Goal: Information Seeking & Learning: Learn about a topic

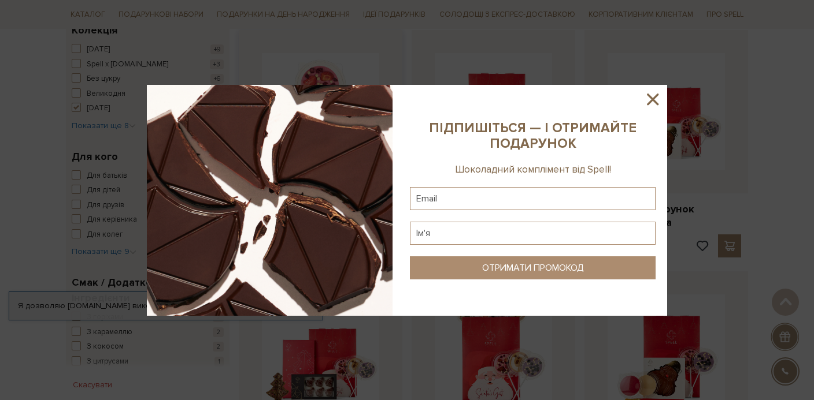
scroll to position [435, 0]
click at [655, 98] on icon at bounding box center [653, 100] width 20 height 20
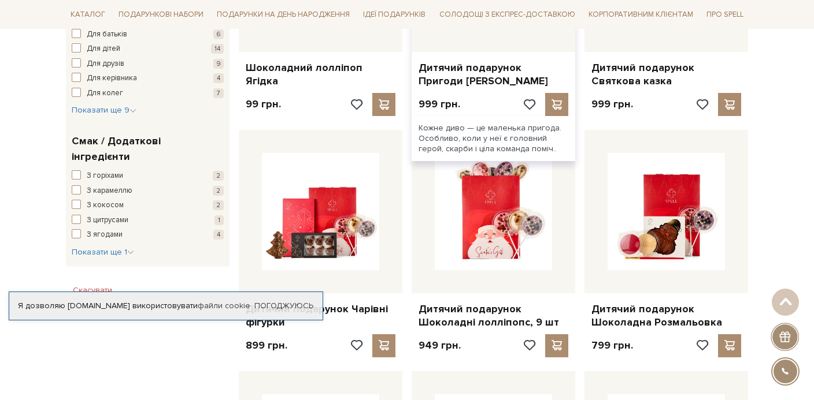
scroll to position [578, 0]
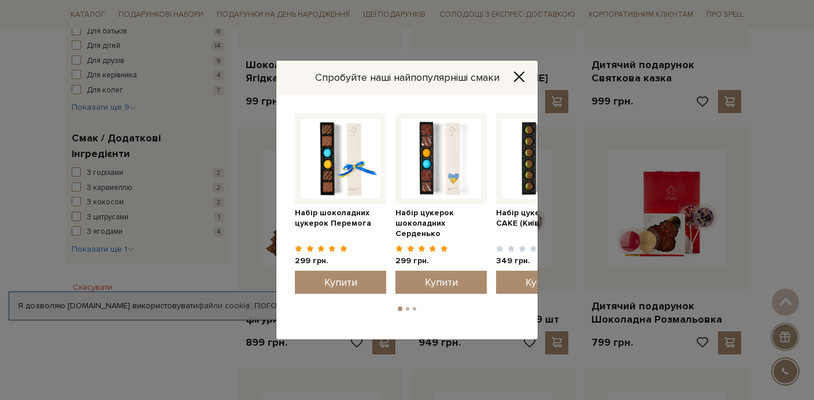
click at [517, 76] on icon "Close" at bounding box center [519, 77] width 12 height 12
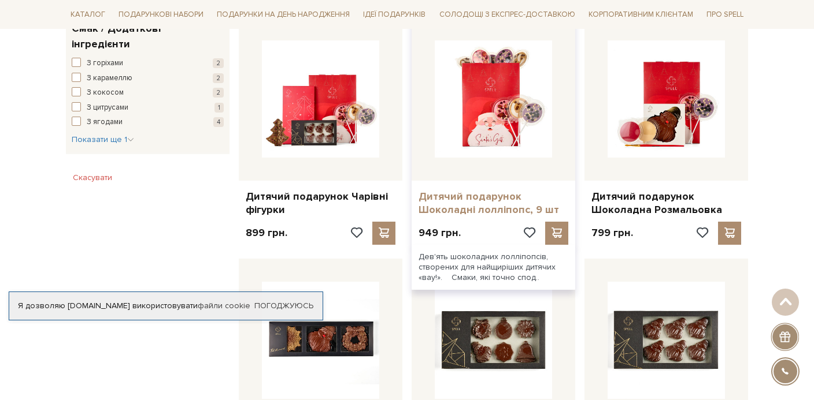
scroll to position [679, 0]
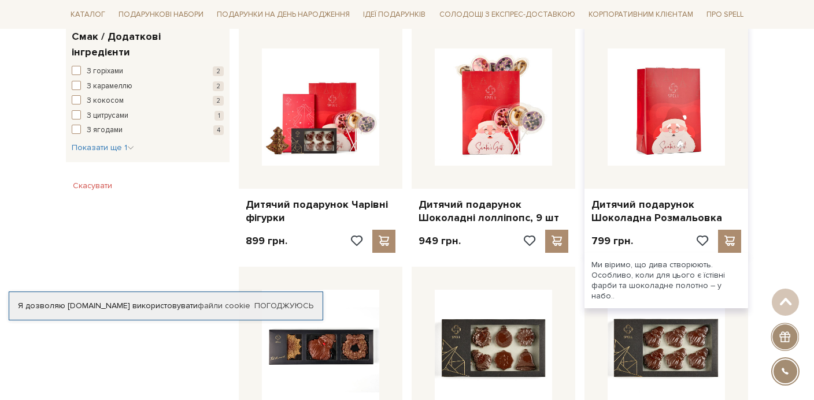
click at [659, 120] on img at bounding box center [665, 107] width 117 height 117
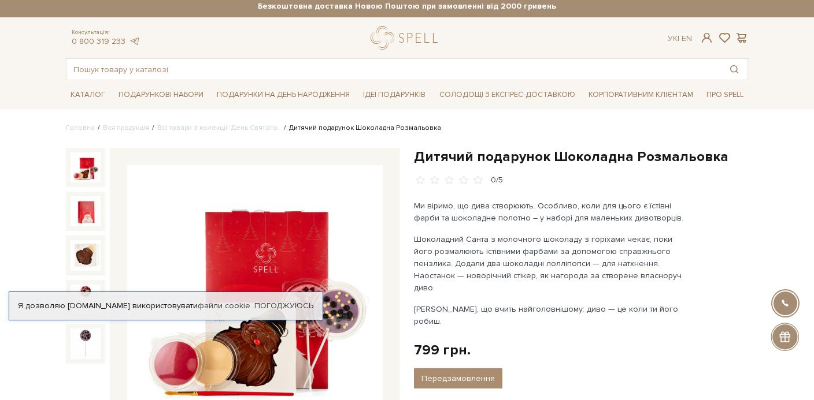
scroll to position [2, 0]
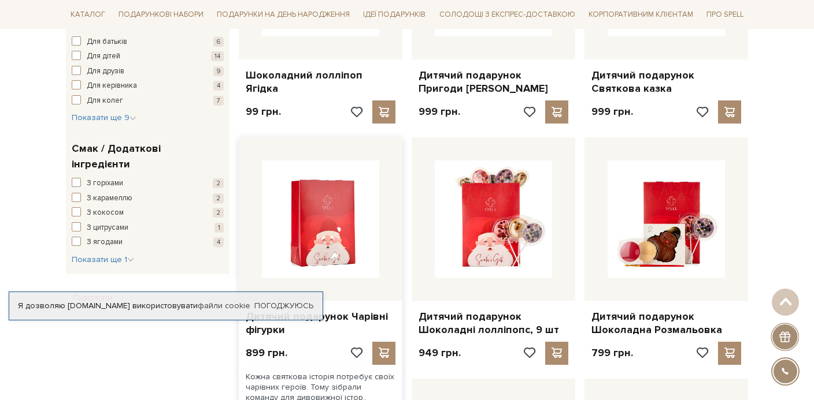
scroll to position [569, 0]
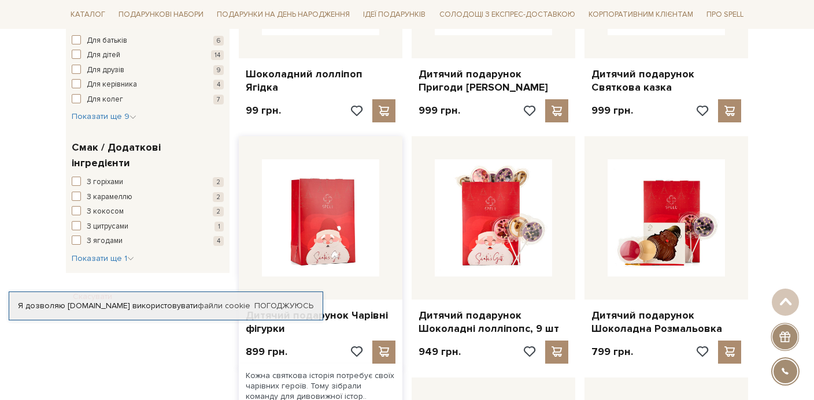
click at [344, 246] on img at bounding box center [320, 217] width 117 height 117
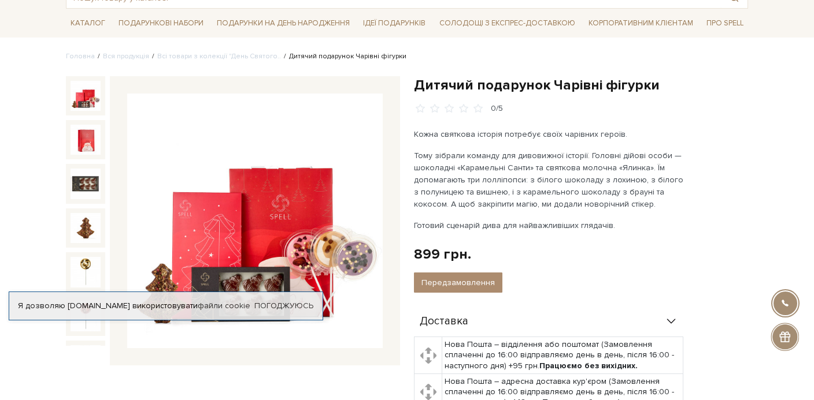
scroll to position [72, 0]
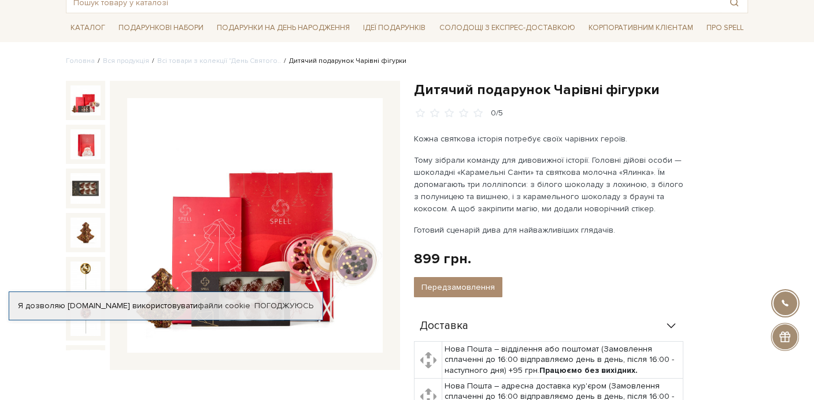
click at [91, 100] on img at bounding box center [85, 101] width 30 height 30
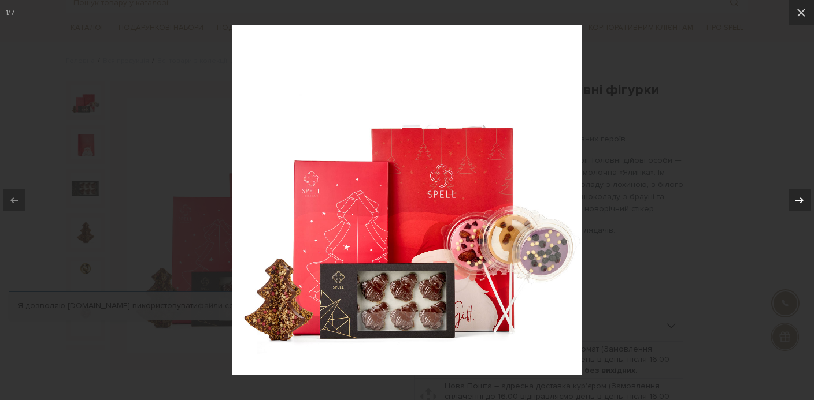
click at [797, 202] on icon at bounding box center [799, 201] width 14 height 14
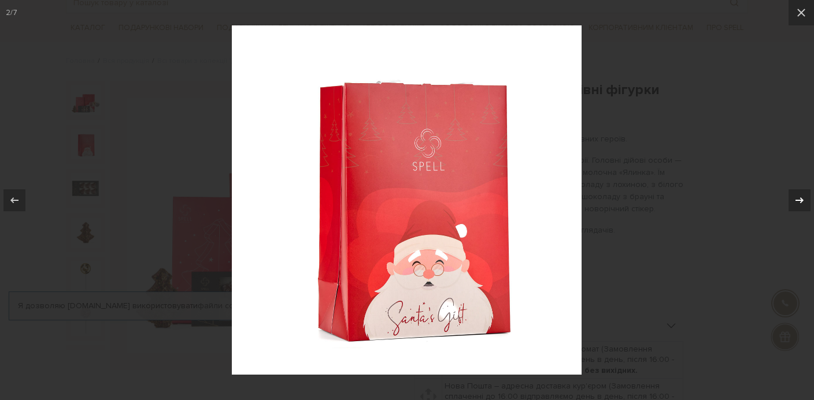
click at [797, 202] on icon at bounding box center [799, 201] width 14 height 14
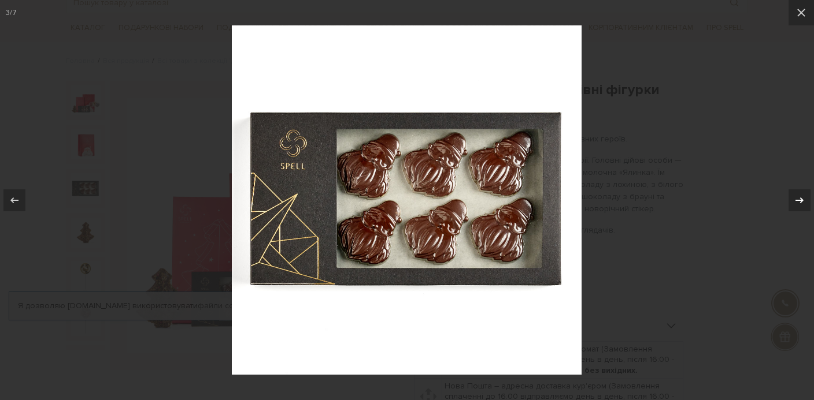
click at [797, 202] on icon at bounding box center [799, 201] width 14 height 14
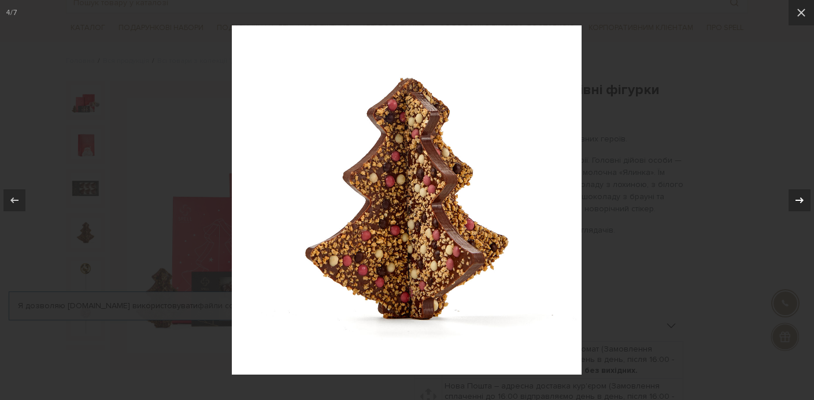
click at [797, 201] on icon at bounding box center [799, 201] width 14 height 14
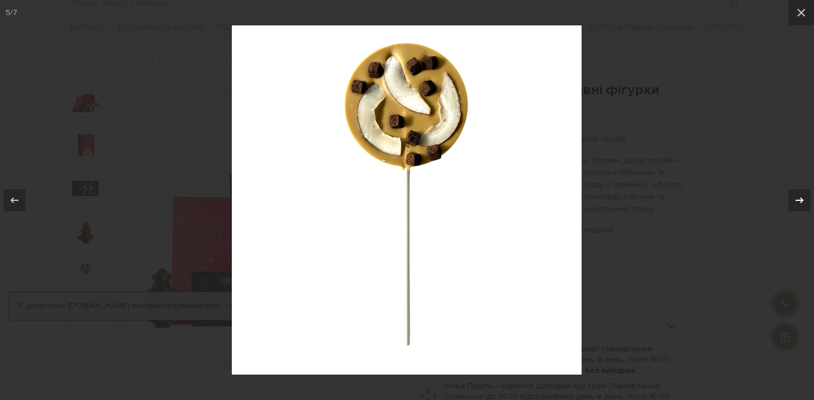
click at [794, 201] on icon at bounding box center [799, 201] width 14 height 14
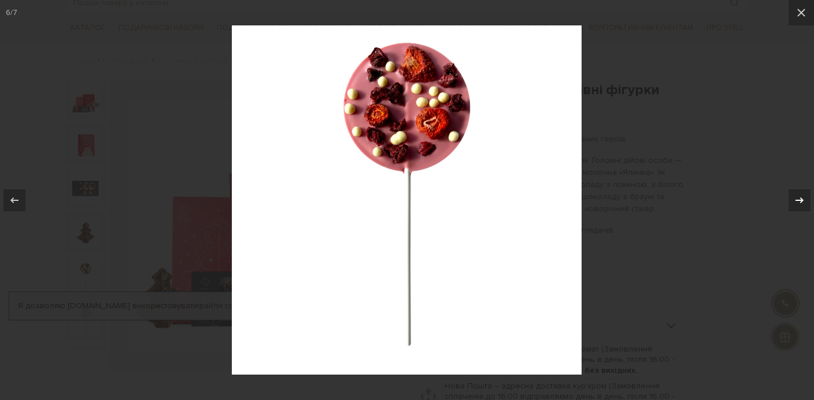
click at [792, 200] on icon at bounding box center [799, 201] width 14 height 14
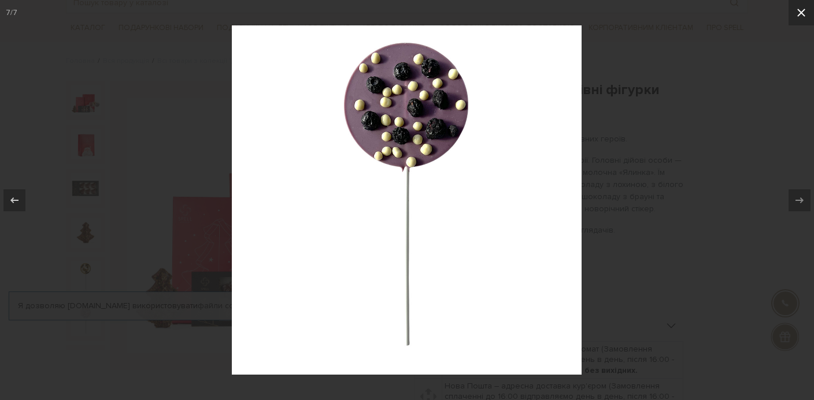
click at [803, 19] on icon at bounding box center [801, 13] width 14 height 14
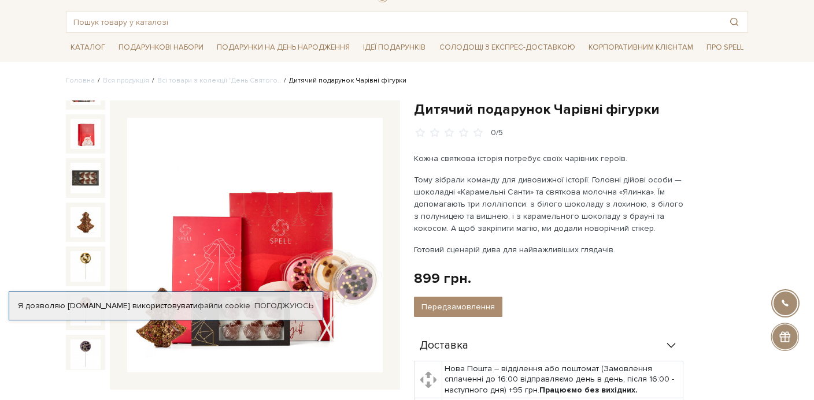
scroll to position [53, 0]
